Goal: Information Seeking & Learning: Find specific fact

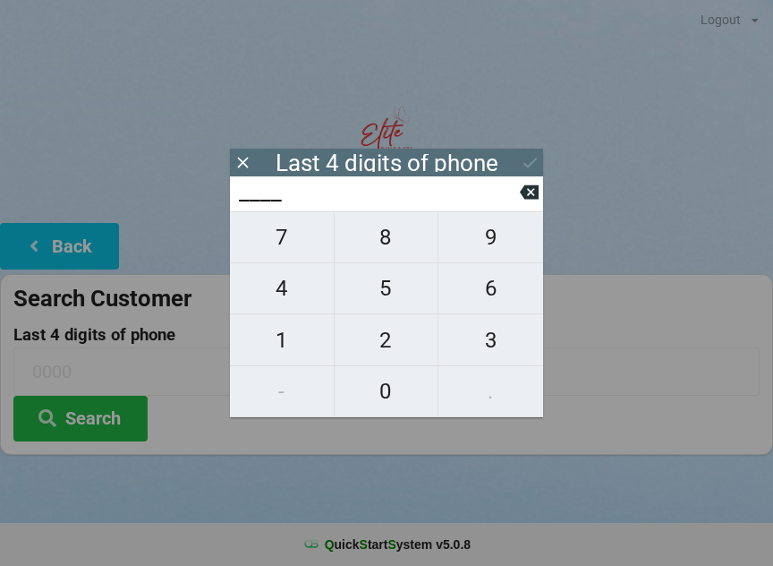
click at [496, 288] on span "6" at bounding box center [490, 288] width 105 height 38
type input "6___"
click at [391, 349] on span "2" at bounding box center [387, 340] width 104 height 38
type input "62__"
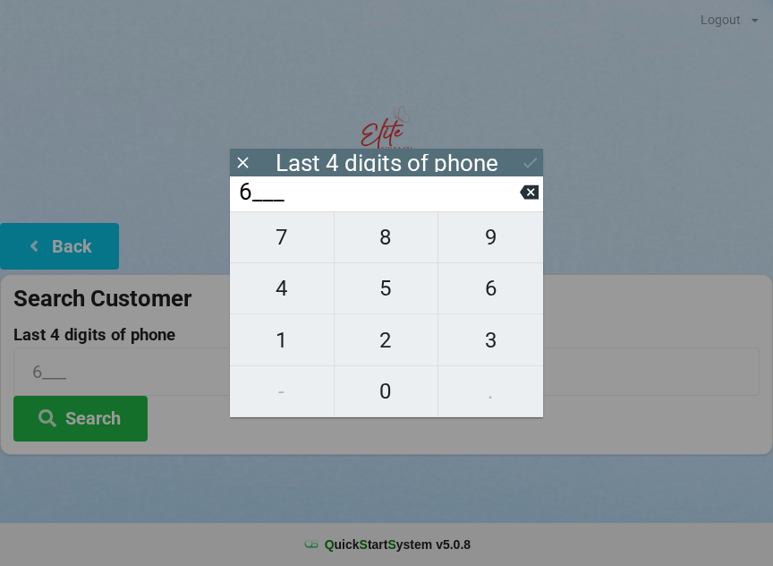
type input "62__"
click at [389, 346] on span "2" at bounding box center [387, 340] width 104 height 38
type input "622_"
click at [399, 256] on span "8" at bounding box center [387, 237] width 104 height 38
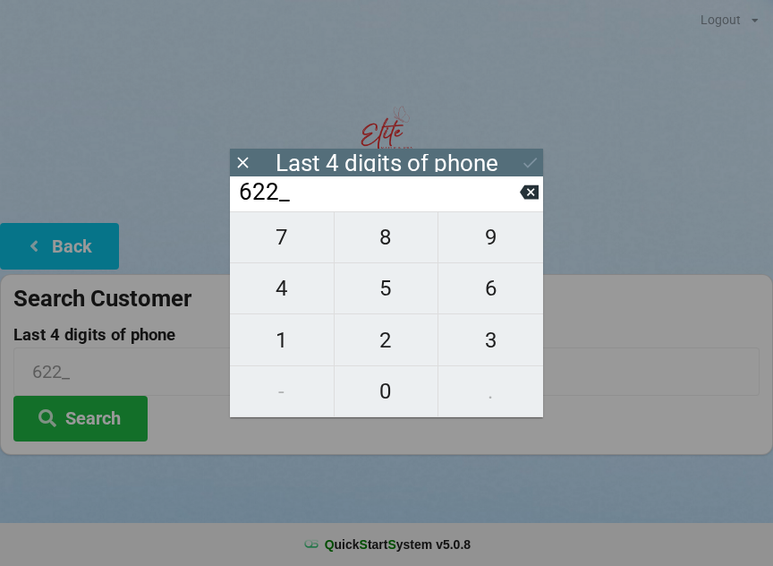
type input "6228"
click at [111, 435] on button "Search" at bounding box center [80, 419] width 134 height 46
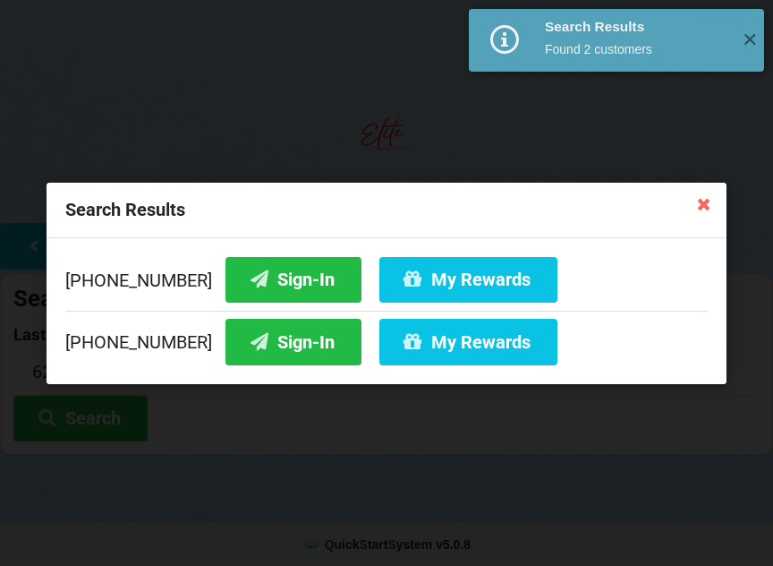
click at [277, 353] on button "Sign-In" at bounding box center [293, 342] width 136 height 46
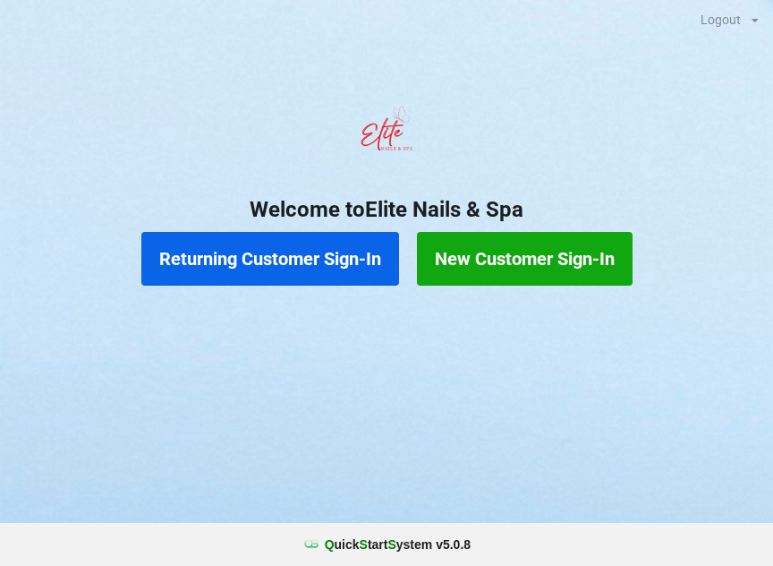
click at [277, 250] on button "Returning Customer Sign-In" at bounding box center [270, 259] width 258 height 54
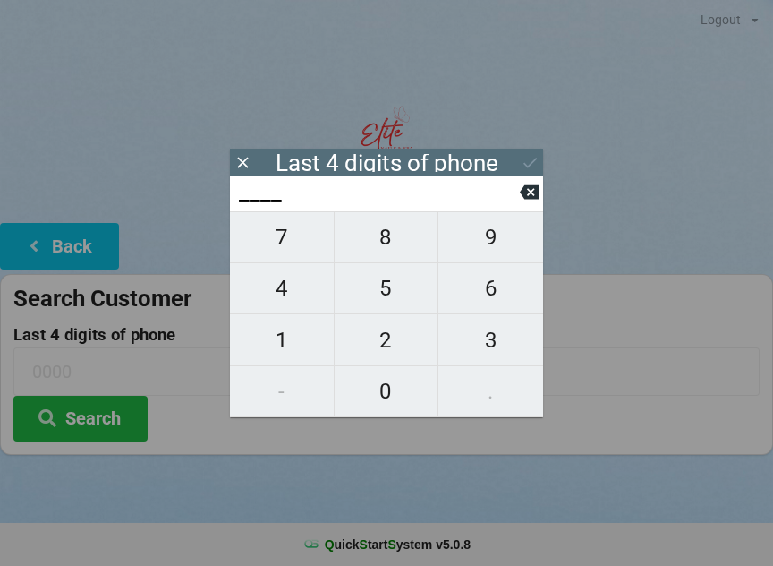
click at [287, 292] on span "4" at bounding box center [282, 288] width 104 height 38
type input "4___"
click at [385, 391] on span "0" at bounding box center [387, 391] width 104 height 38
type input "40__"
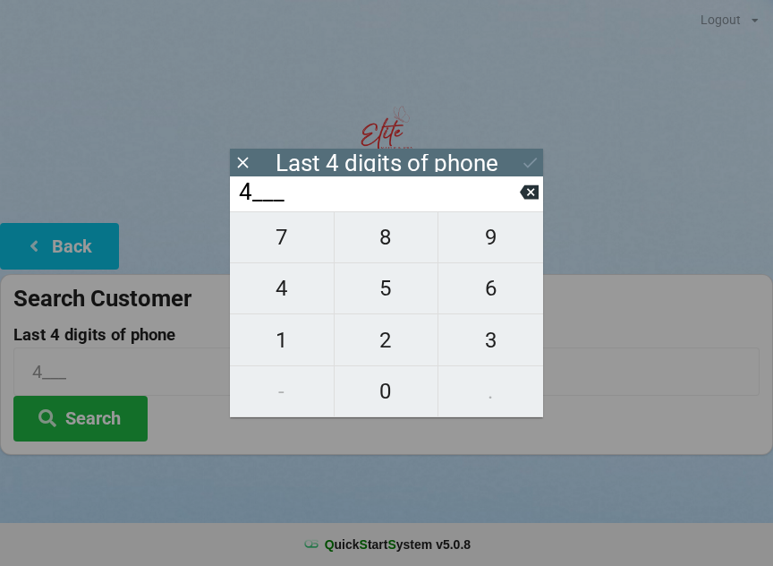
type input "40__"
click at [287, 343] on span "1" at bounding box center [282, 340] width 104 height 38
type input "401_"
click at [276, 285] on span "4" at bounding box center [282, 288] width 104 height 38
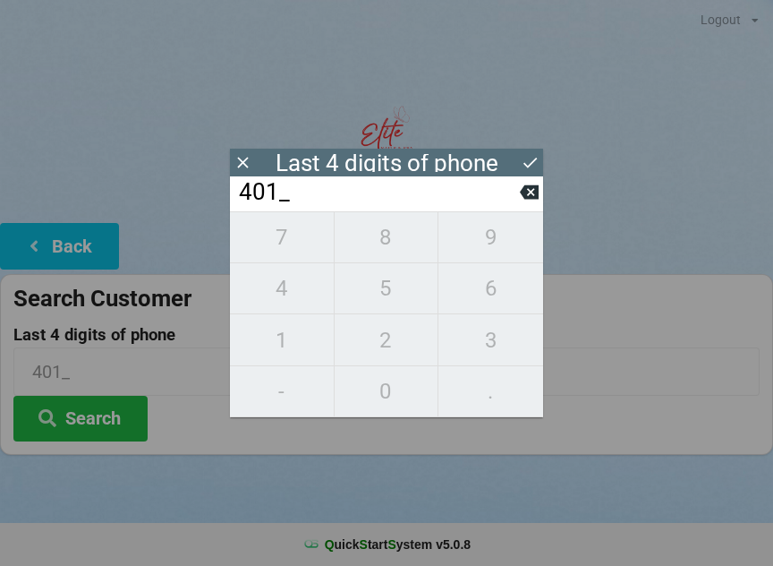
type input "4014"
click at [532, 186] on button at bounding box center [529, 192] width 19 height 24
click at [528, 190] on icon at bounding box center [529, 192] width 19 height 19
click at [528, 186] on button at bounding box center [529, 192] width 19 height 24
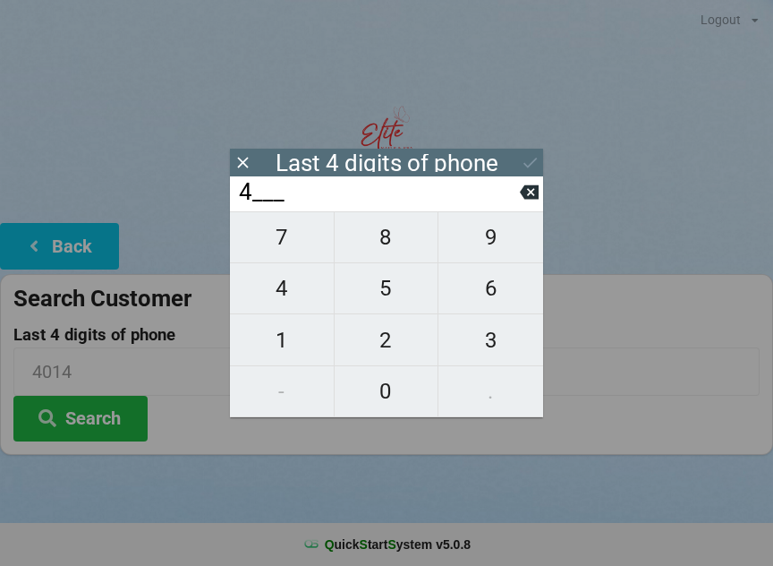
click at [527, 191] on icon at bounding box center [529, 192] width 19 height 14
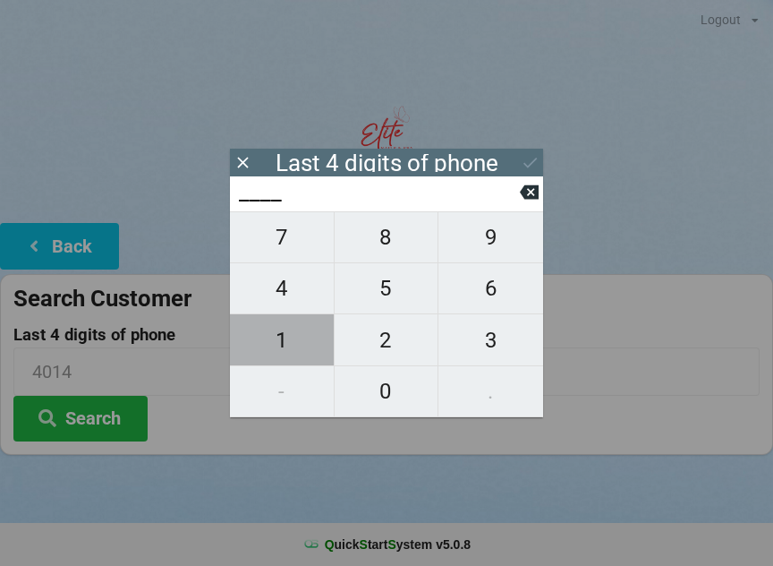
click at [285, 336] on span "1" at bounding box center [282, 340] width 104 height 38
type input "1___"
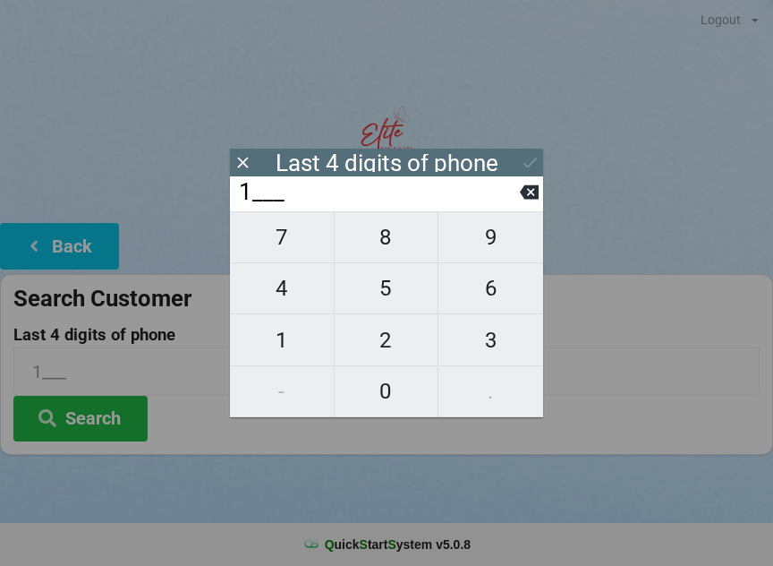
click at [395, 388] on span "0" at bounding box center [387, 391] width 104 height 38
type input "10__"
click at [291, 339] on span "1" at bounding box center [282, 340] width 104 height 38
type input "101_"
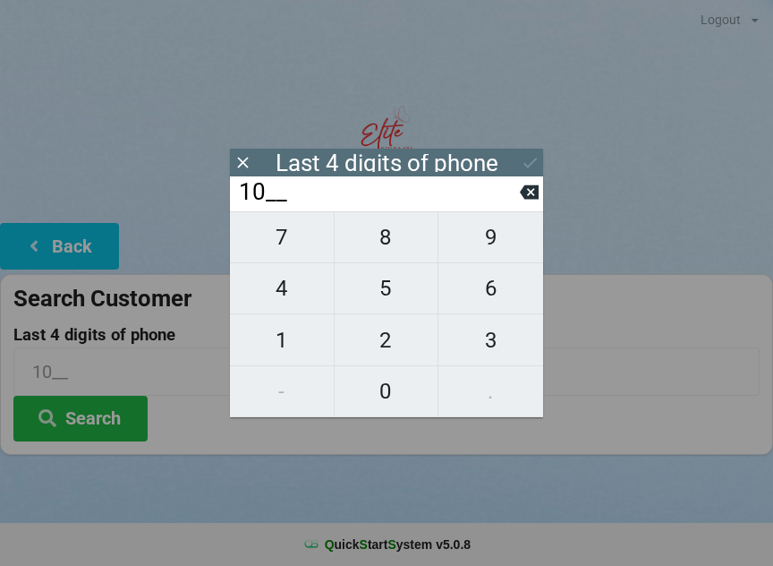
type input "101_"
click at [385, 243] on span "8" at bounding box center [387, 237] width 104 height 38
type input "1018"
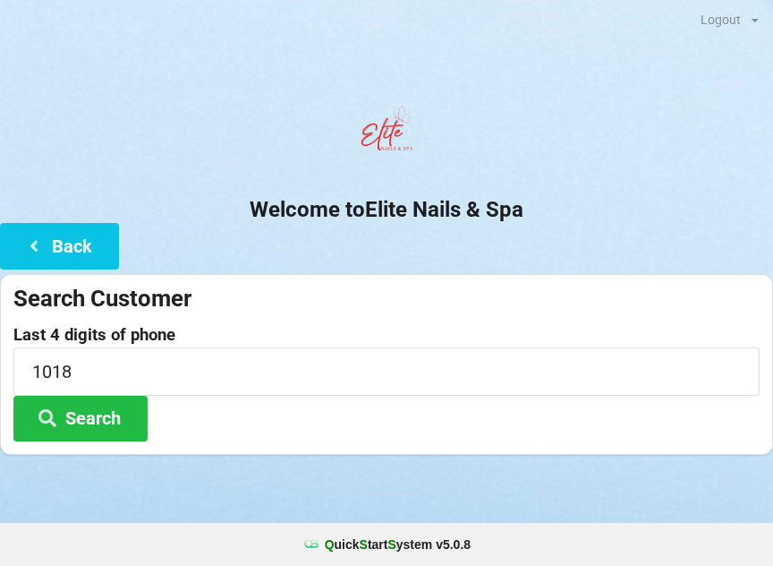
click at [108, 421] on button "Search" at bounding box center [80, 419] width 134 height 46
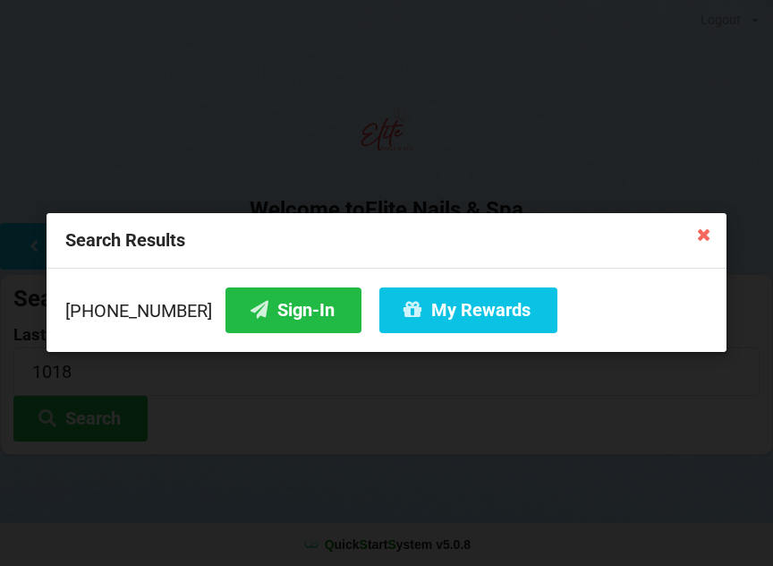
click at [274, 320] on button "Sign-In" at bounding box center [293, 310] width 136 height 46
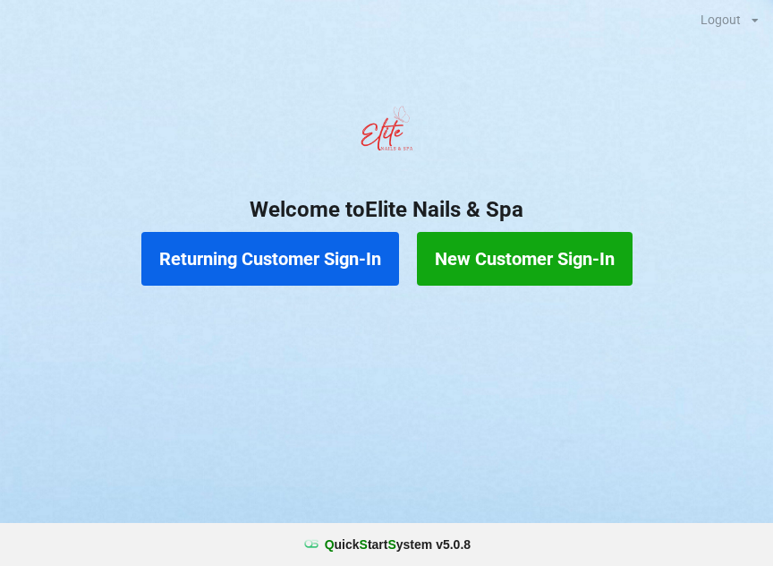
click at [282, 275] on button "Returning Customer Sign-In" at bounding box center [270, 259] width 258 height 54
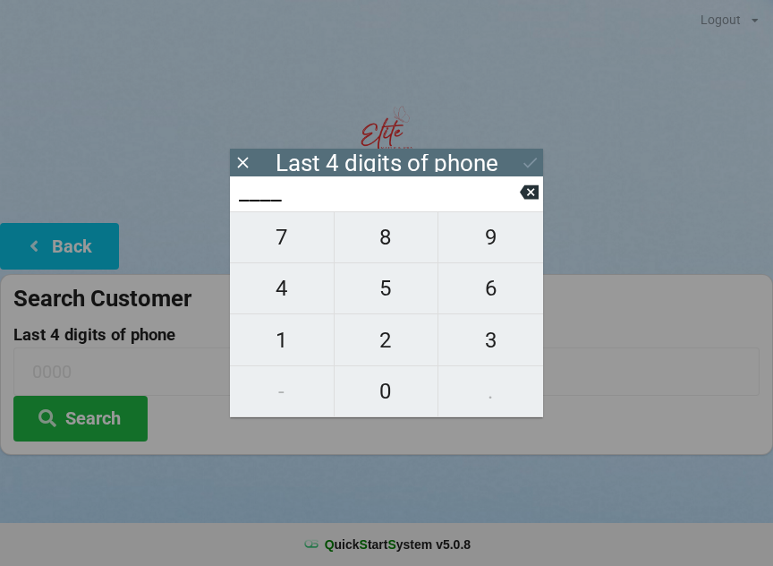
click at [389, 337] on span "2" at bounding box center [387, 340] width 104 height 38
type input "2___"
click at [293, 331] on span "1" at bounding box center [282, 340] width 104 height 38
type input "21__"
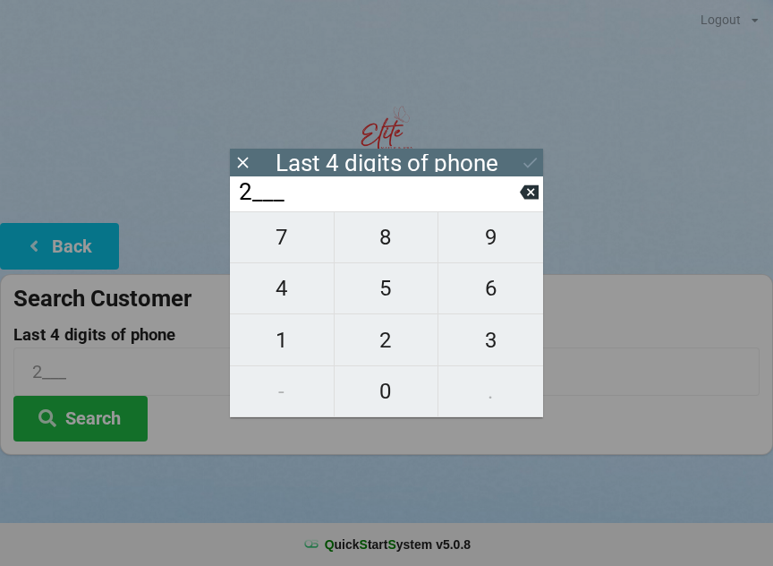
type input "21__"
click at [292, 338] on span "1" at bounding box center [282, 340] width 104 height 38
type input "211_"
click at [279, 331] on span "1" at bounding box center [282, 340] width 104 height 38
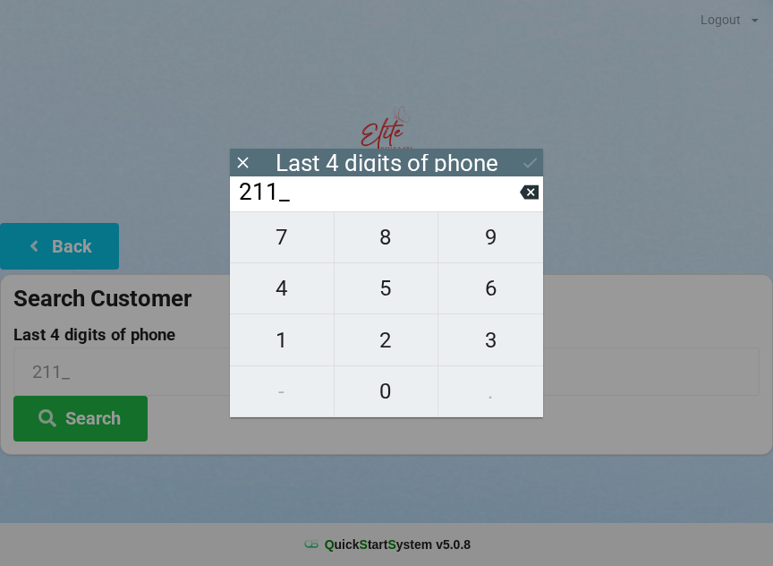
type input "2111"
click at [531, 188] on icon at bounding box center [529, 192] width 19 height 19
click at [280, 345] on span "1" at bounding box center [282, 340] width 104 height 38
type input "2111"
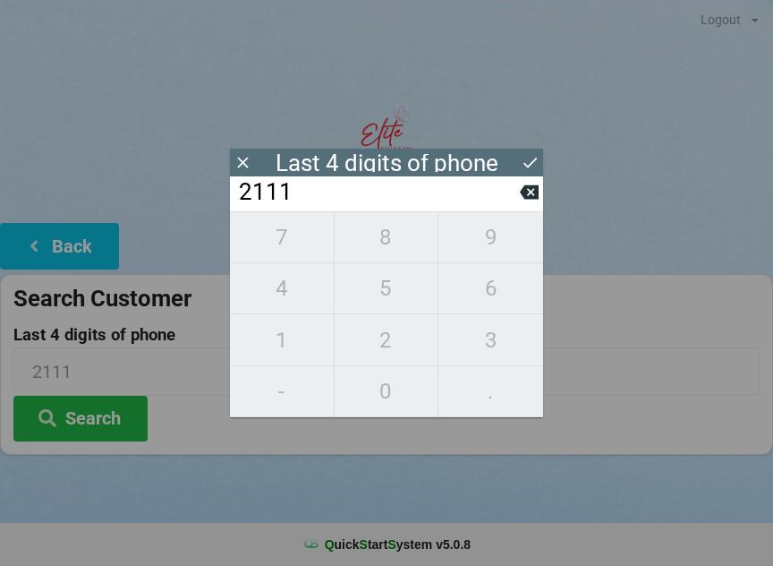
click at [530, 157] on icon at bounding box center [530, 162] width 19 height 19
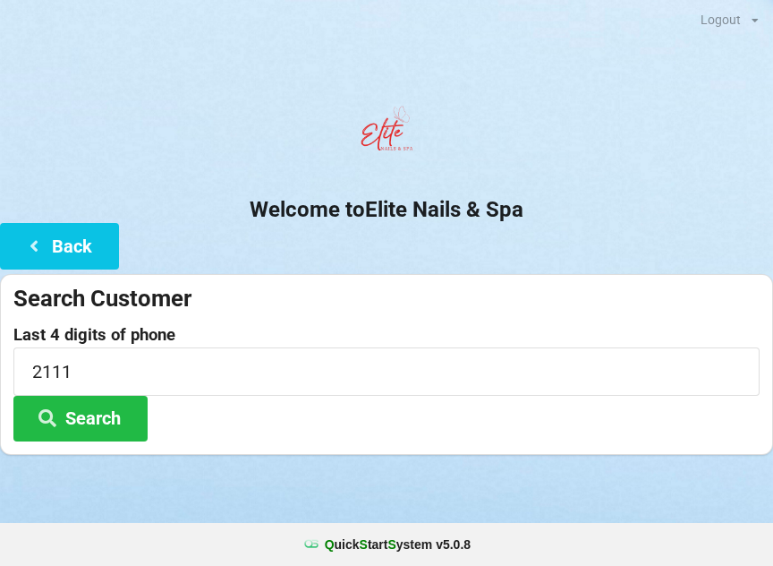
click at [77, 421] on button "Search" at bounding box center [80, 419] width 134 height 46
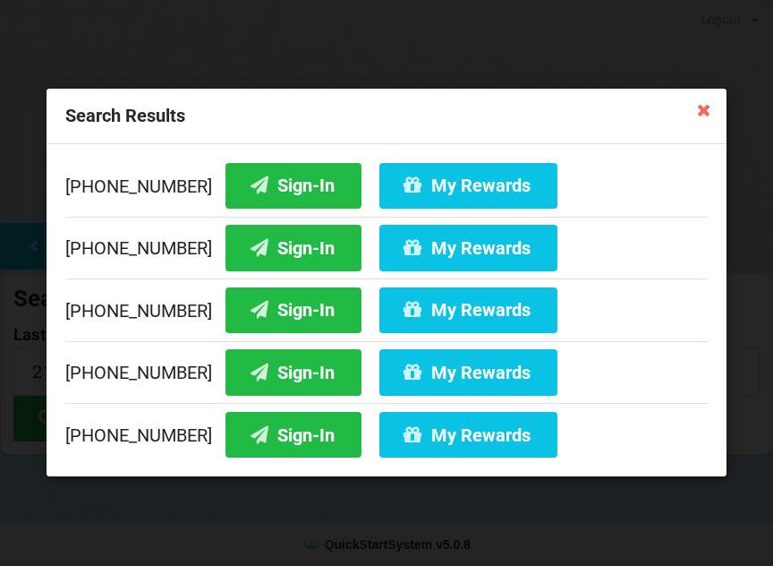
click at [249, 242] on icon at bounding box center [259, 246] width 21 height 15
